Goal: Task Accomplishment & Management: Manage account settings

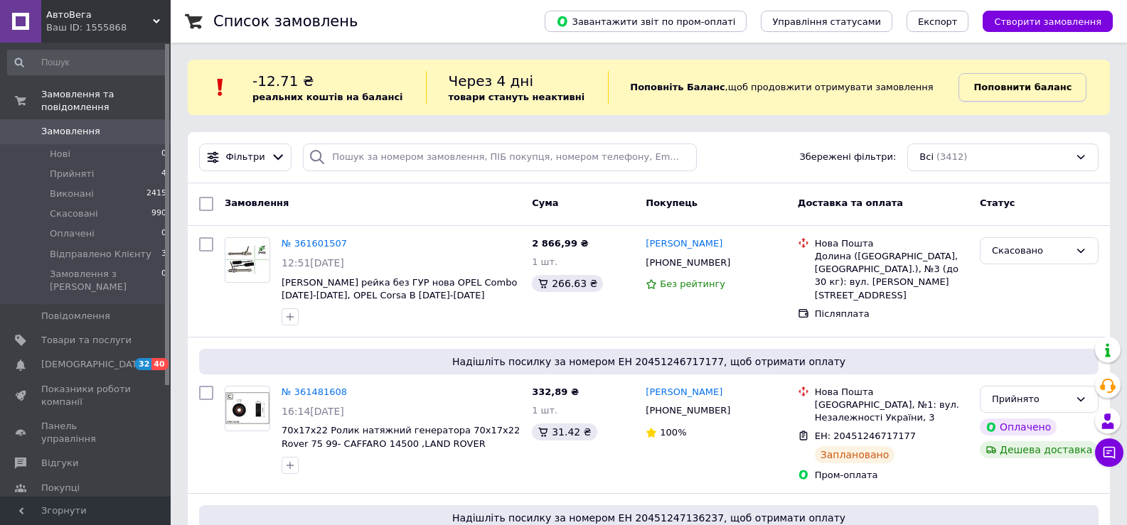
click at [1001, 89] on b "Поповнити баланс" at bounding box center [1022, 87] width 98 height 11
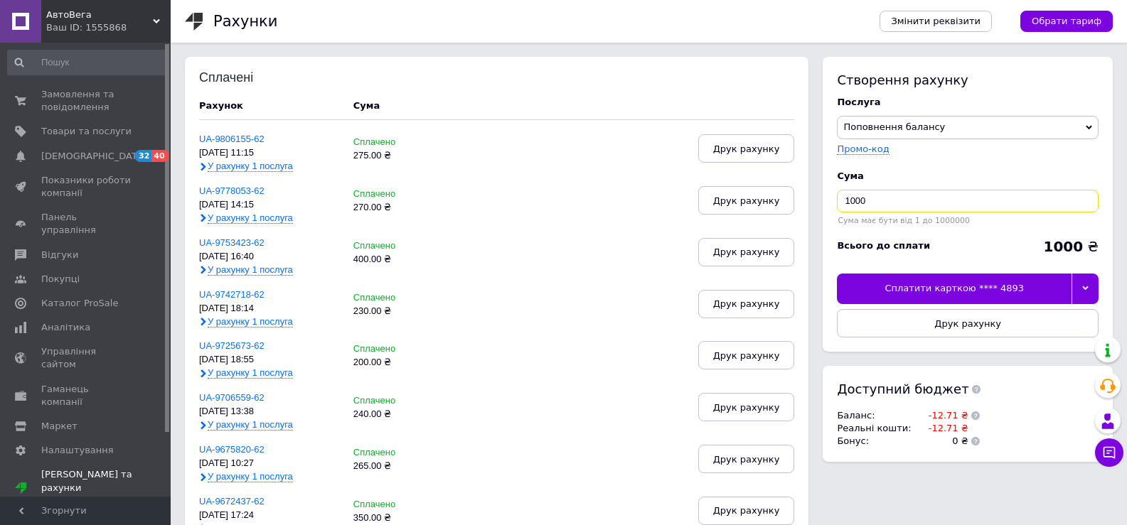
drag, startPoint x: 905, startPoint y: 205, endPoint x: 820, endPoint y: 205, distance: 84.6
click at [820, 205] on div "Створення рахунку Послуга Поповнення балансу Premium-дизайн Промо-код Cума 1000…" at bounding box center [963, 266] width 297 height 419
type input "246"
click at [938, 285] on div "Сплатити карткою **** 4893" at bounding box center [954, 289] width 235 height 30
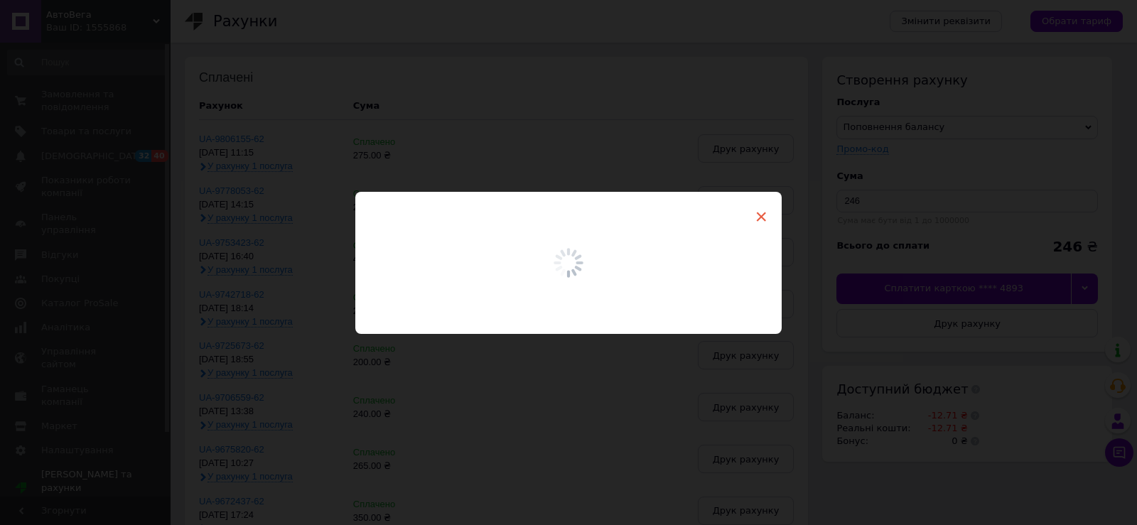
click at [757, 220] on span "×" at bounding box center [761, 217] width 13 height 24
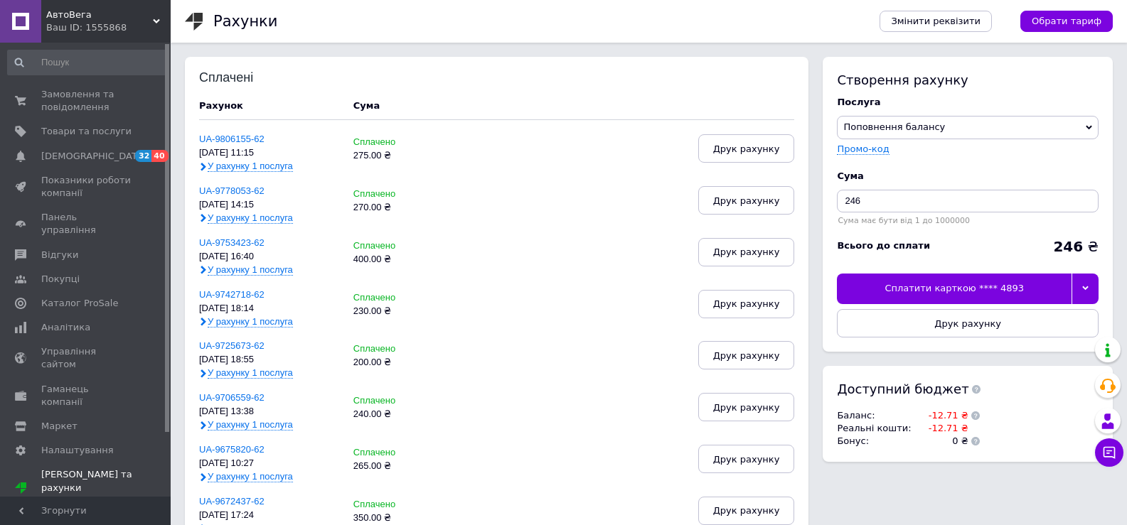
click at [65, 101] on span "Замовлення та повідомлення" at bounding box center [86, 101] width 90 height 26
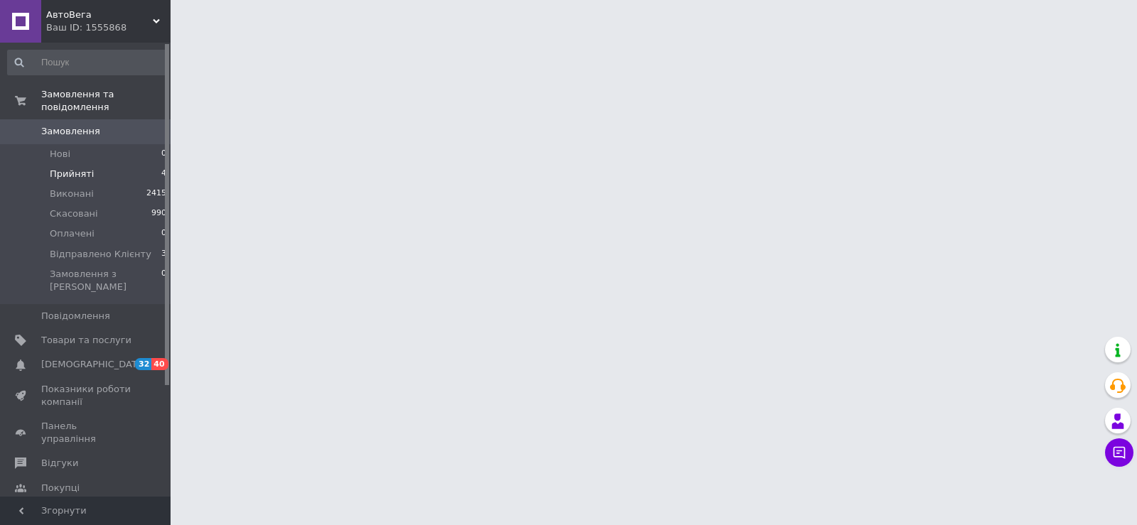
click at [67, 168] on span "Прийняті" at bounding box center [72, 174] width 44 height 13
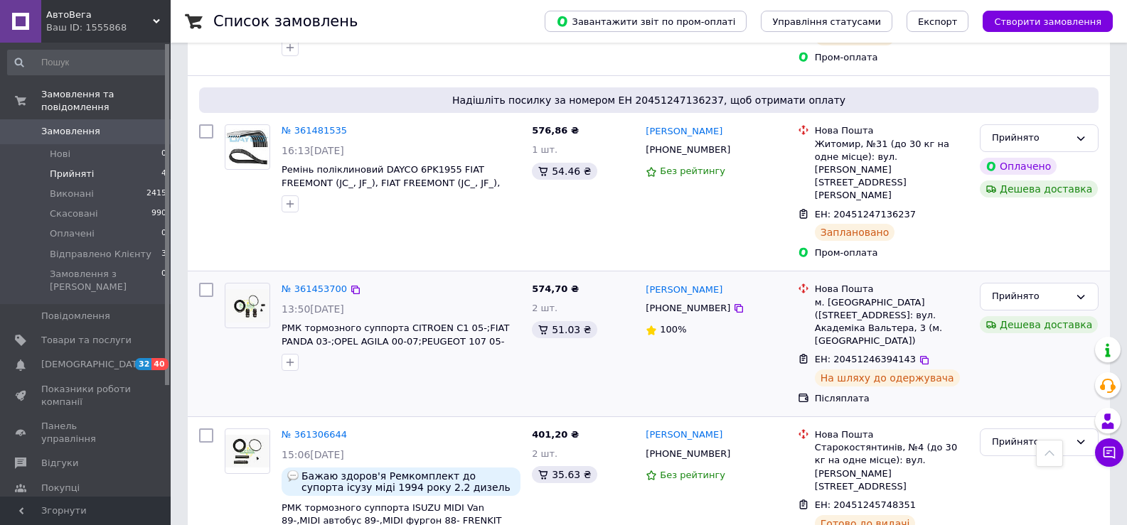
scroll to position [286, 0]
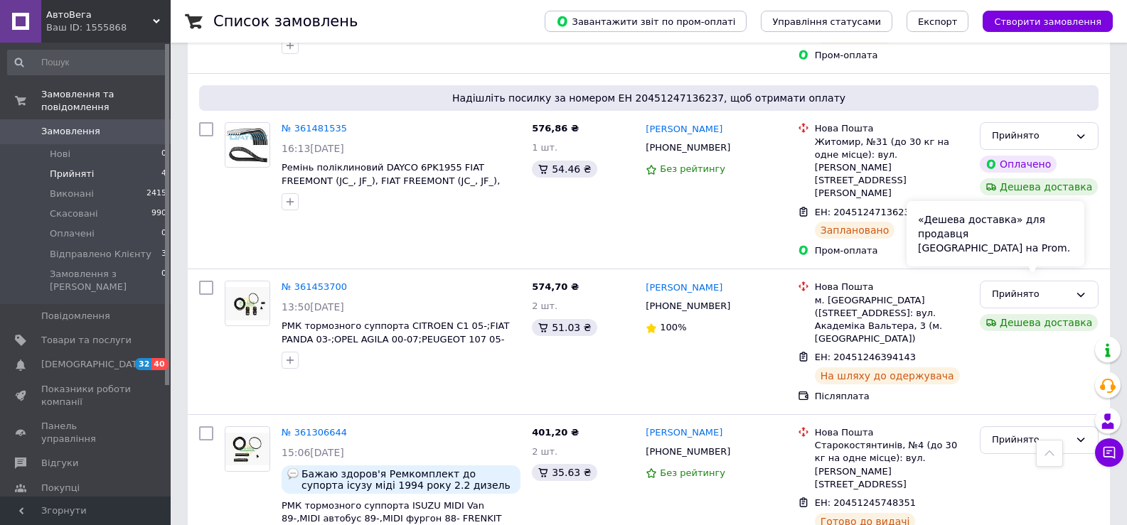
click at [1025, 259] on div "«Дешева доставка» для продавця [GEOGRAPHIC_DATA] на Prom." at bounding box center [995, 233] width 178 height 65
click at [1084, 281] on div "Прийнято" at bounding box center [1038, 295] width 119 height 28
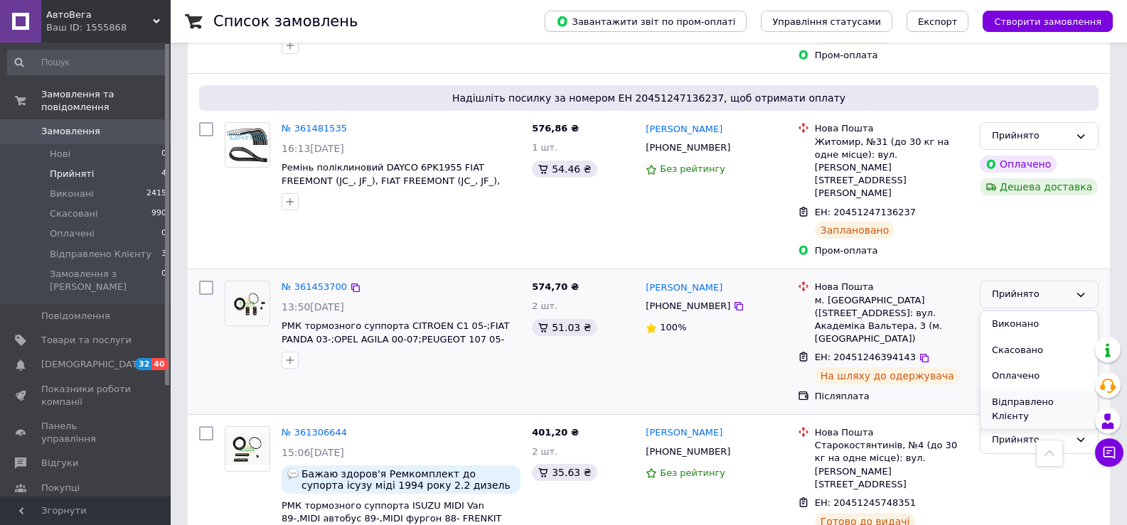
click at [1058, 390] on li "Відправлено Клієнту" at bounding box center [1038, 410] width 117 height 41
click at [1009, 433] on div "Прийнято" at bounding box center [1030, 440] width 77 height 15
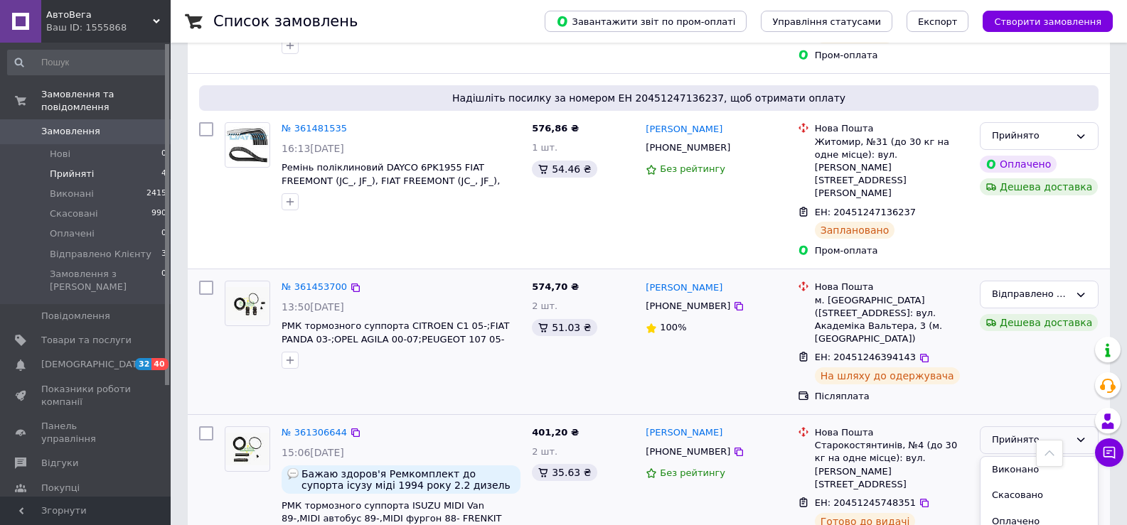
click at [82, 125] on span "Замовлення" at bounding box center [70, 131] width 59 height 13
